Goal: Task Accomplishment & Management: Use online tool/utility

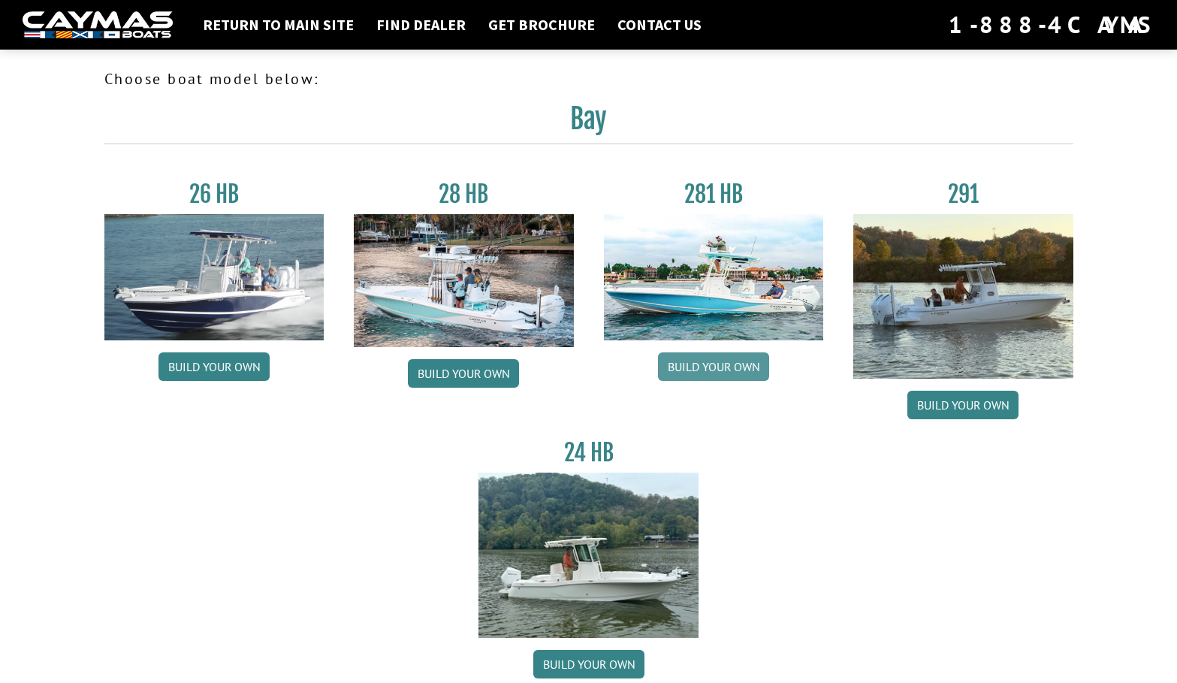
click at [703, 364] on link "Build your own" at bounding box center [713, 366] width 111 height 29
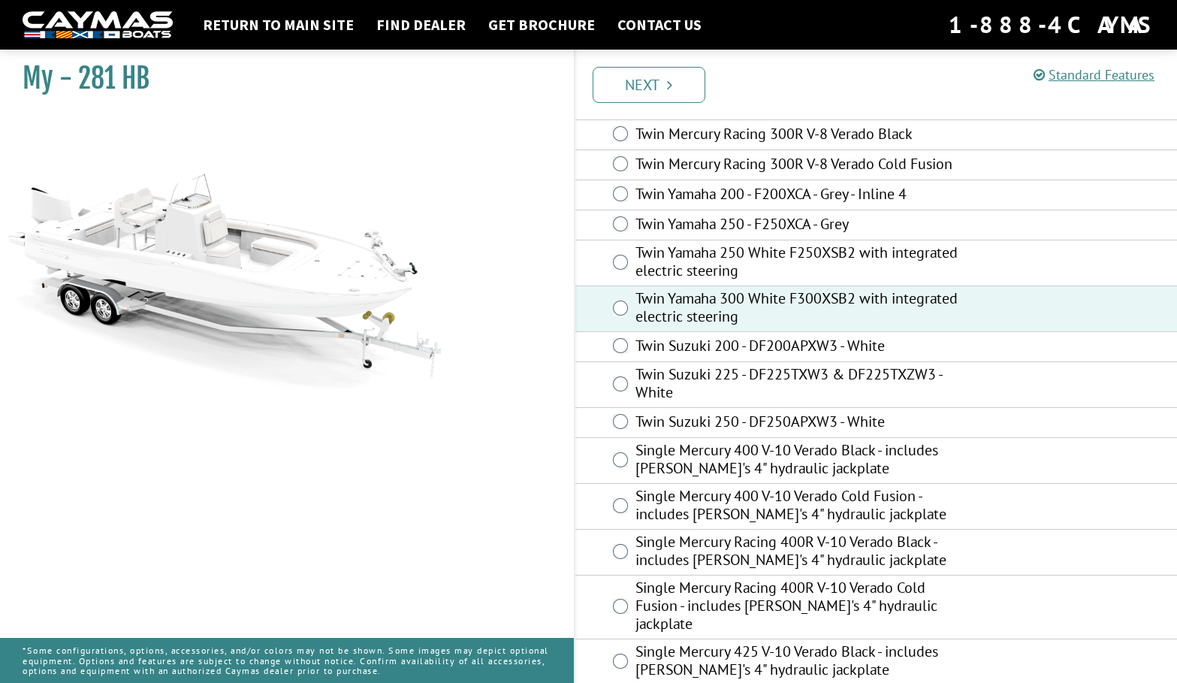
scroll to position [333, 0]
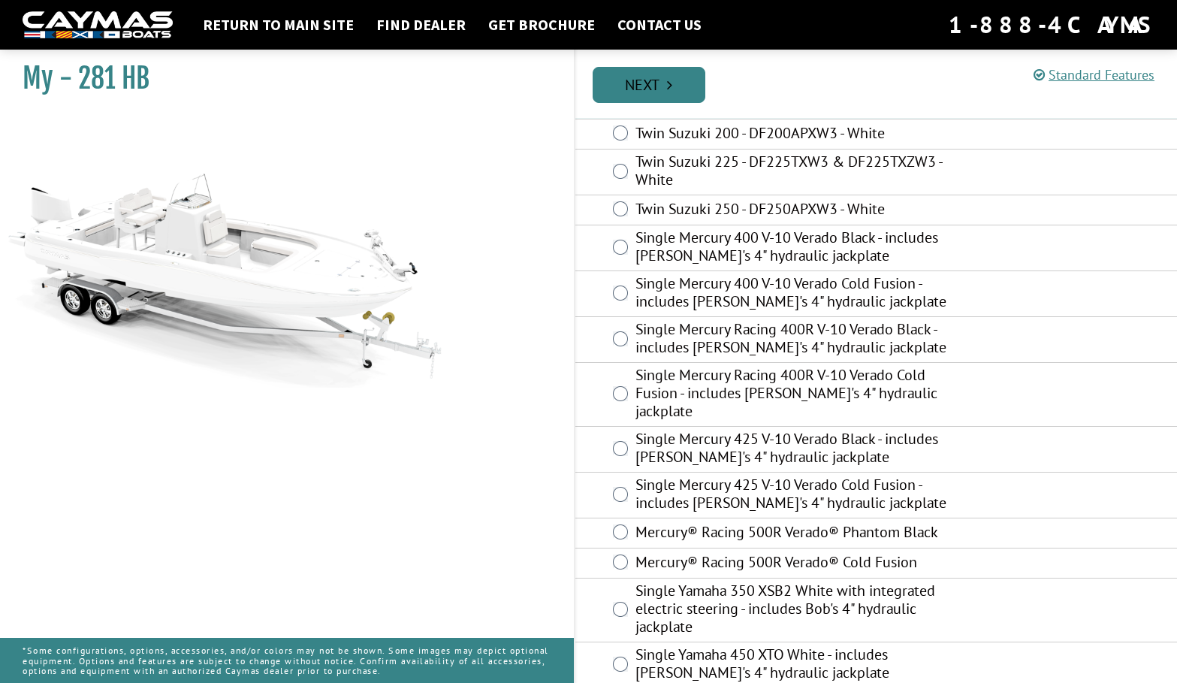
click at [638, 86] on link "Next" at bounding box center [648, 85] width 113 height 36
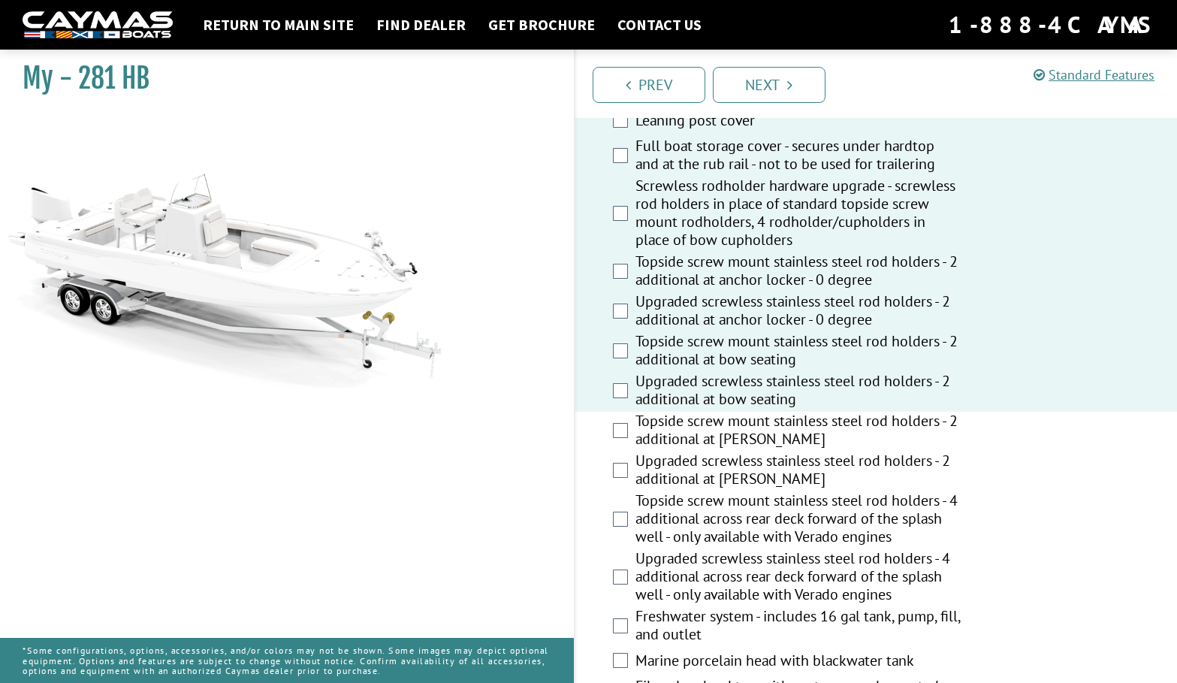
scroll to position [1201, 0]
